Goal: Check status: Check status

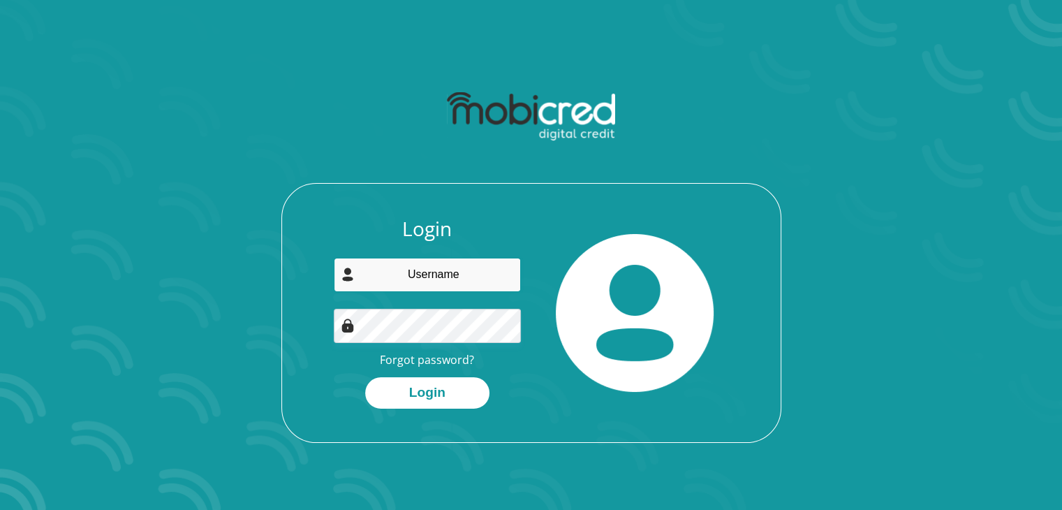
click at [436, 280] on input "email" at bounding box center [427, 275] width 187 height 34
type input "[EMAIL_ADDRESS][DOMAIN_NAME]"
click at [365, 377] on button "Login" at bounding box center [427, 392] width 124 height 31
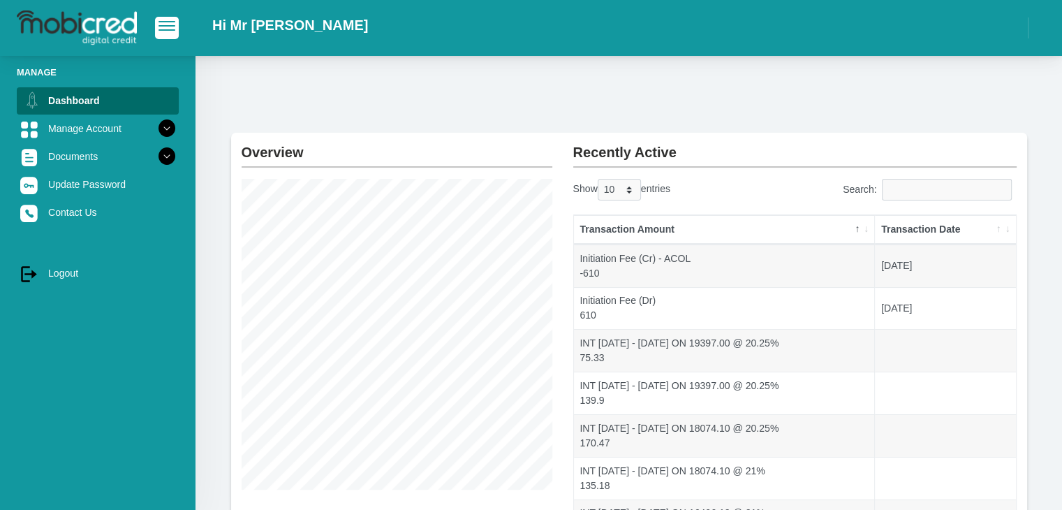
click at [856, 225] on th "Transaction Amount" at bounding box center [725, 229] width 302 height 29
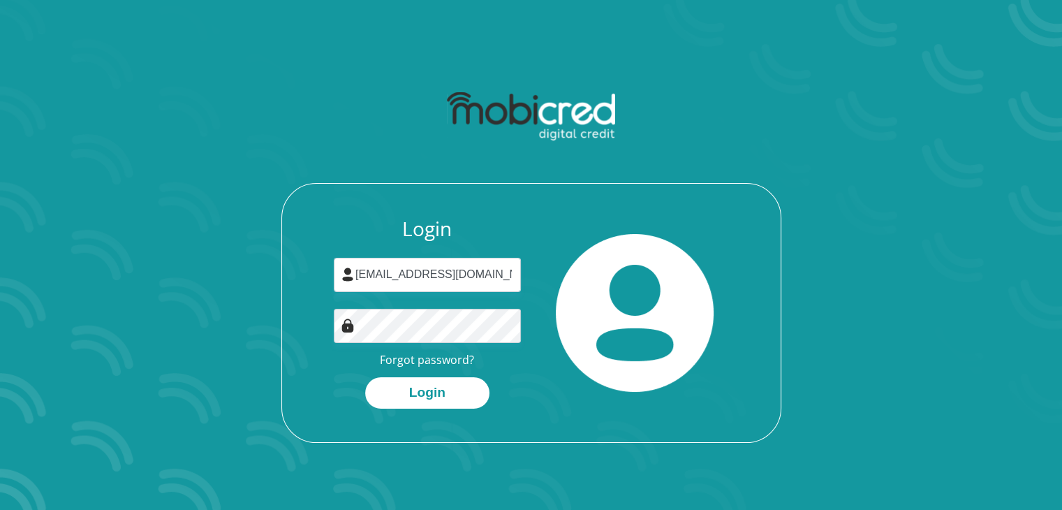
drag, startPoint x: 424, startPoint y: 59, endPoint x: 444, endPoint y: 31, distance: 34.5
click at [427, 52] on div "Login mondli100@gmail.com Forgot password? Login" at bounding box center [531, 263] width 796 height 426
